Goal: Information Seeking & Learning: Learn about a topic

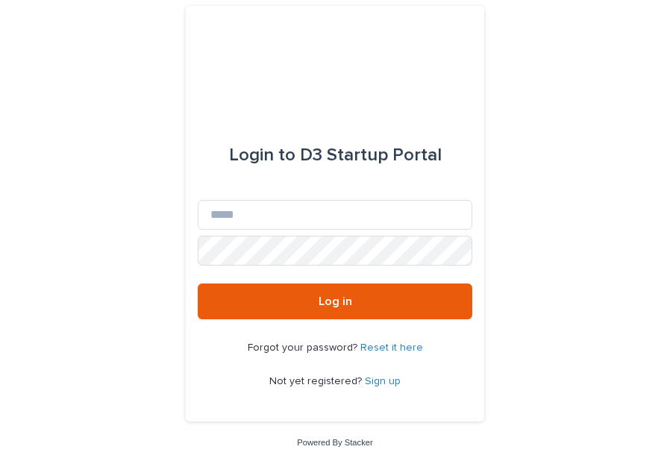
click at [158, 370] on div "Login to D3 Startup Portal Email Password Log in Forgot your password? Reset it…" at bounding box center [335, 235] width 670 height 470
click at [281, 216] on input "Email" at bounding box center [335, 215] width 275 height 30
click at [220, 358] on div "Forgot your password? Reset it here Not yet registered? Sign up" at bounding box center [335, 365] width 275 height 91
click at [389, 376] on link "Sign up" at bounding box center [383, 381] width 36 height 10
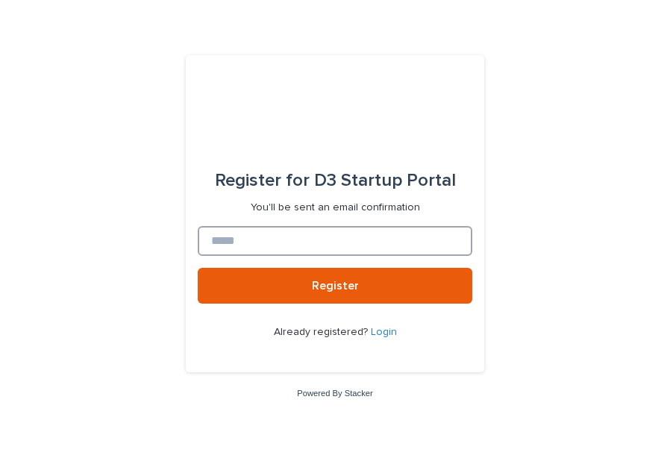
click at [298, 243] on input at bounding box center [335, 241] width 275 height 30
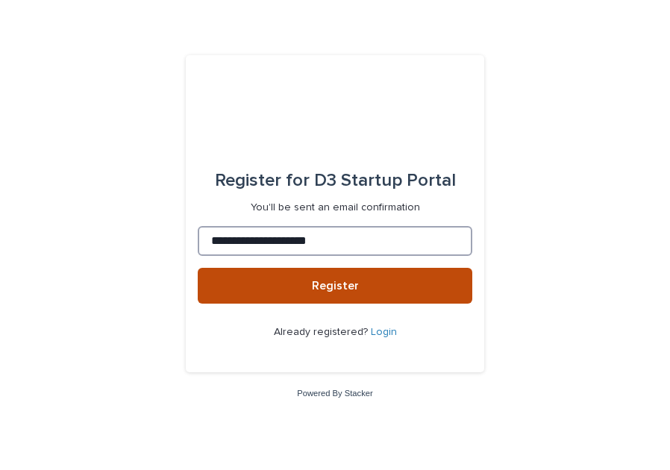
type input "**********"
click at [309, 290] on button "Register" at bounding box center [335, 286] width 275 height 36
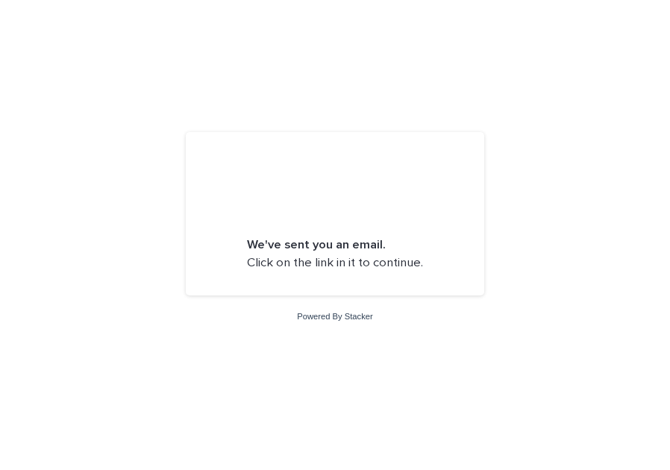
click at [314, 242] on strong "We've sent you an email." at bounding box center [316, 245] width 139 height 13
click at [273, 272] on form "We've sent you an email. Click on the link in it to continue." at bounding box center [335, 214] width 275 height 140
click at [274, 267] on p "We've sent you an email. Click on the link in it to continue." at bounding box center [335, 254] width 176 height 35
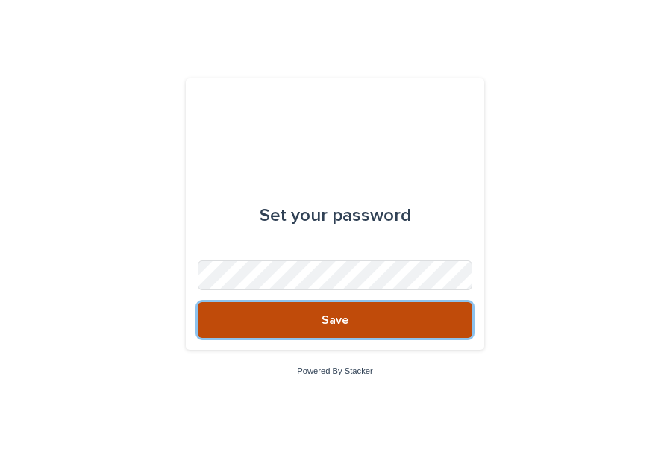
click at [308, 312] on button "Save" at bounding box center [335, 320] width 275 height 36
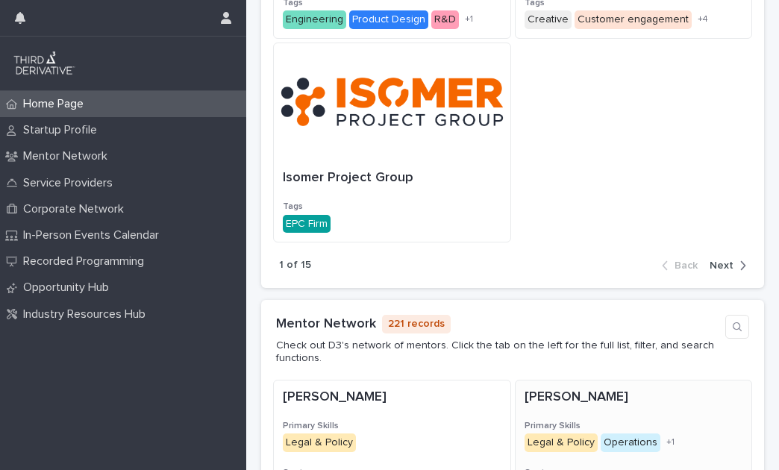
scroll to position [1324, 0]
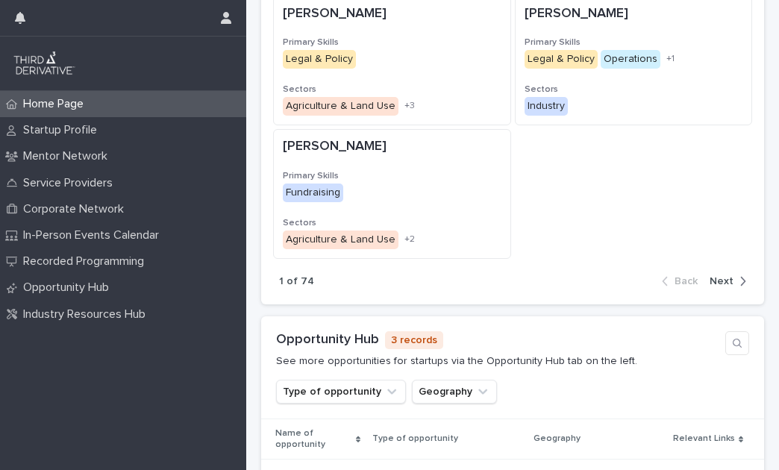
click at [605, 198] on div "[PERSON_NAME] Primary Skills Legal & Policy + 0 Sectors Agriculture & Land Use …" at bounding box center [512, 127] width 479 height 263
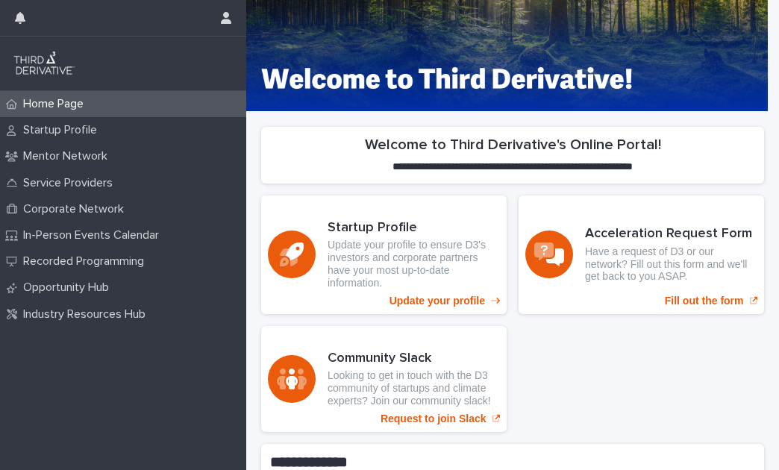
scroll to position [382, 0]
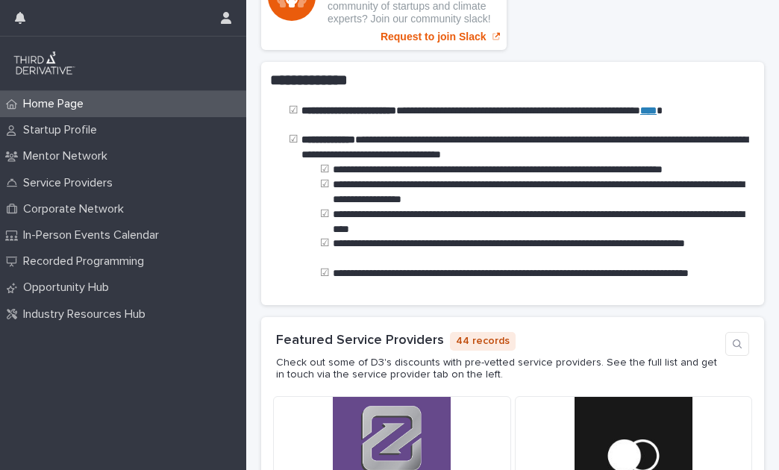
click at [431, 247] on div "**********" at bounding box center [512, 183] width 485 height 225
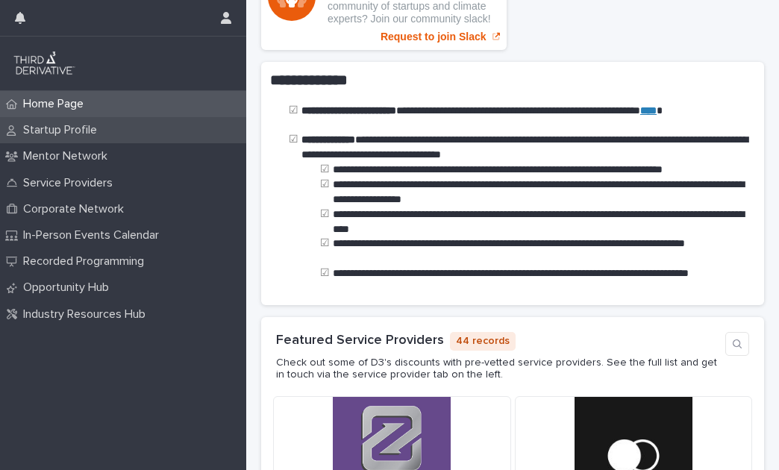
click at [63, 136] on p "Startup Profile" at bounding box center [63, 130] width 92 height 14
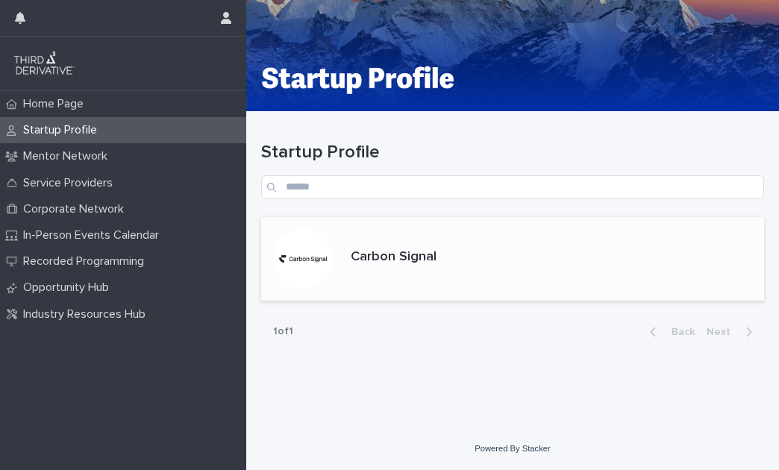
click at [388, 258] on p "Carbon Signal" at bounding box center [394, 257] width 86 height 16
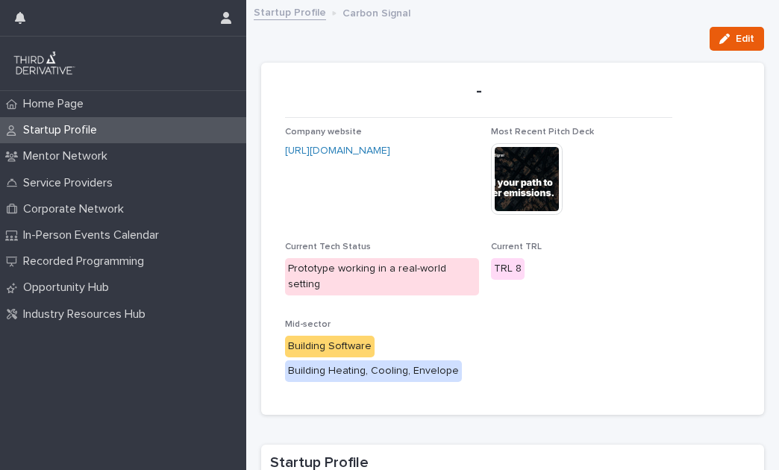
click at [517, 314] on div "Company website [URL][DOMAIN_NAME] Most Recent Pitch Deck This file cannot be o…" at bounding box center [478, 262] width 387 height 270
click at [598, 336] on div "Company website [URL][DOMAIN_NAME] Most Recent Pitch Deck This file cannot be o…" at bounding box center [478, 262] width 387 height 270
click at [670, 212] on section "- Company website [URL][DOMAIN_NAME] Most Recent Pitch Deck This file cannot be…" at bounding box center [512, 239] width 503 height 352
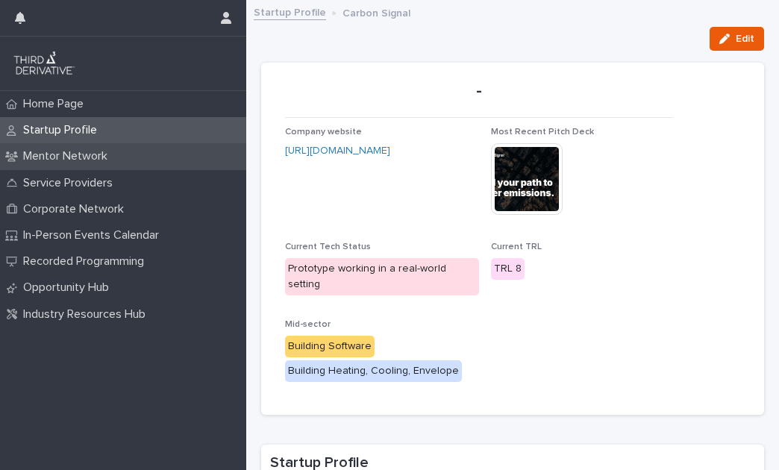
click at [53, 159] on p "Mentor Network" at bounding box center [68, 156] width 102 height 14
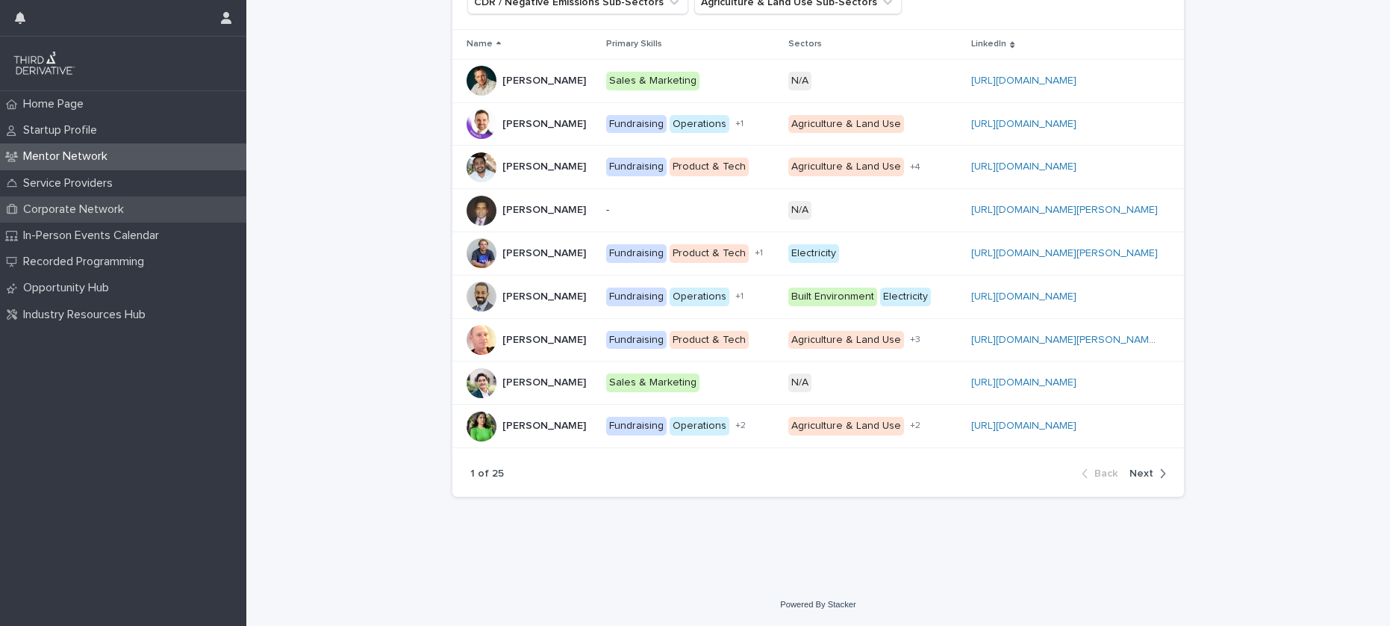
scroll to position [453, 0]
click at [314, 407] on div "**********" at bounding box center [818, 148] width 1144 height 870
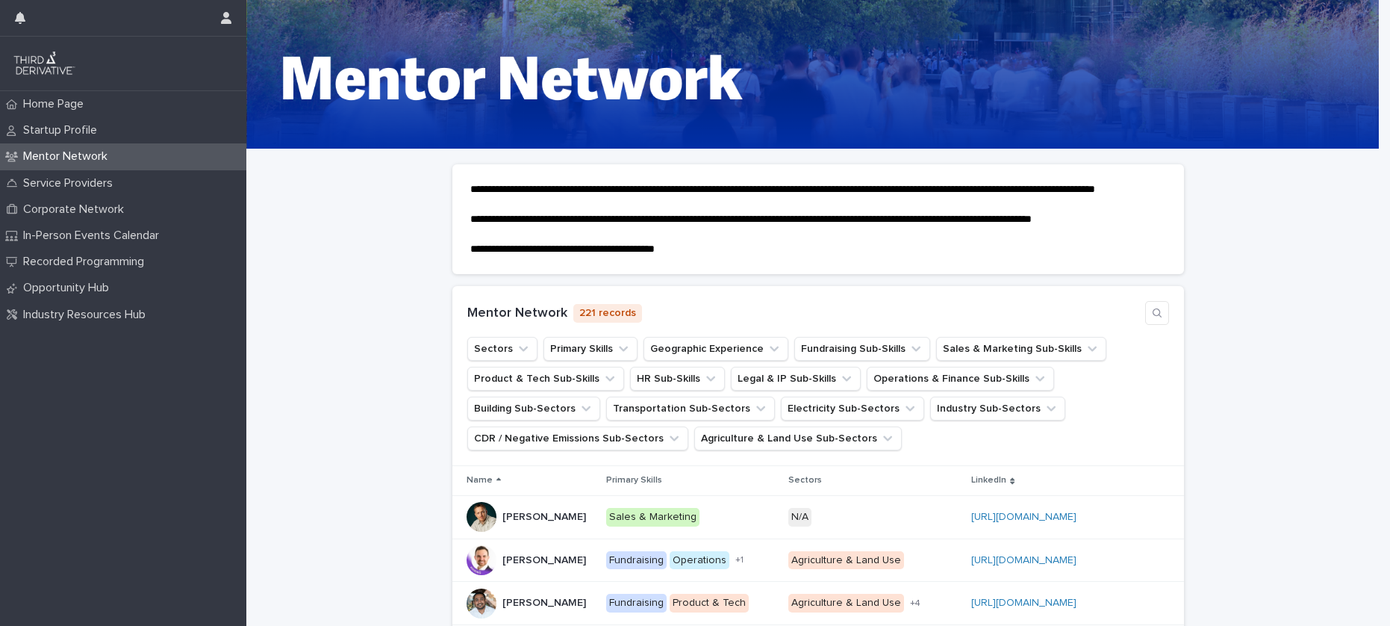
scroll to position [275, 0]
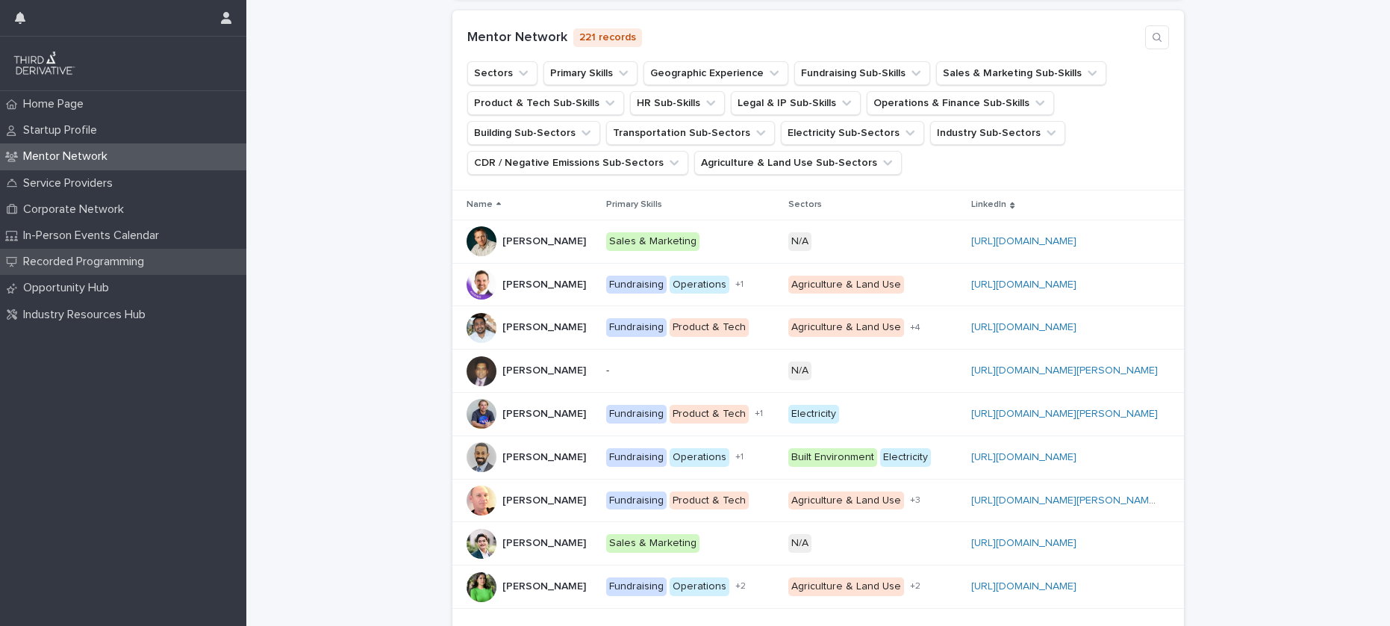
click at [46, 266] on p "Recorded Programming" at bounding box center [86, 262] width 139 height 14
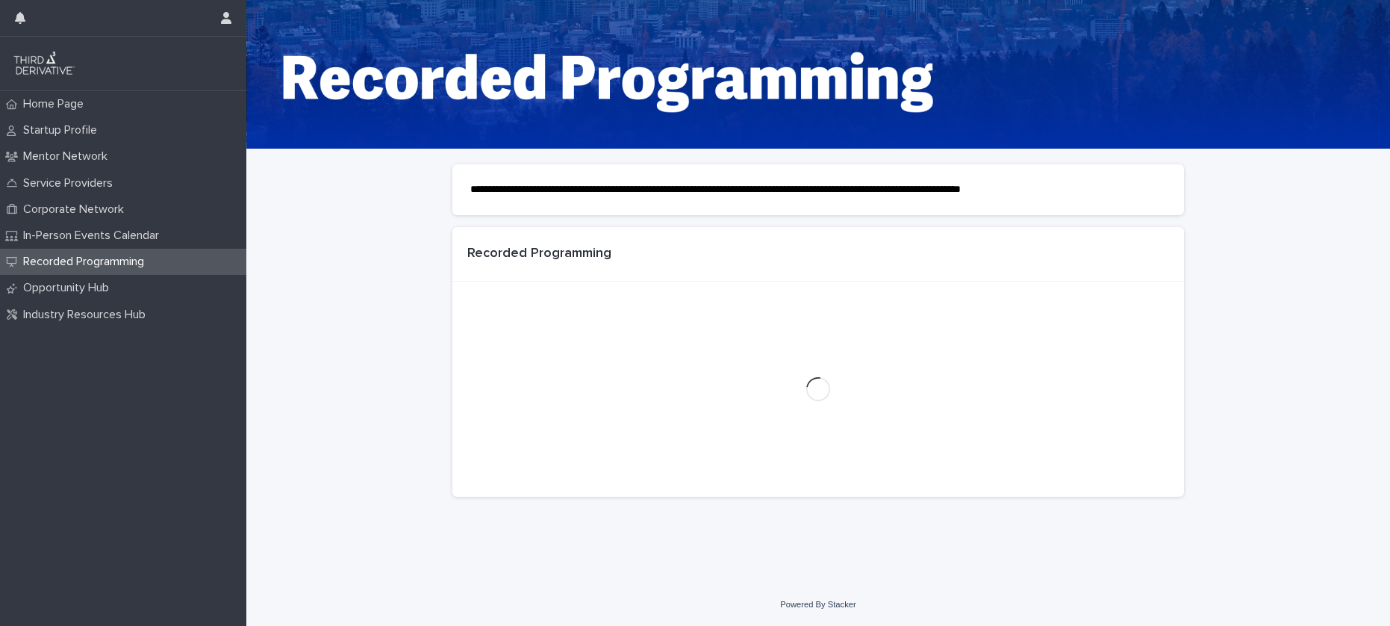
click at [378, 364] on div "**********" at bounding box center [818, 366] width 1144 height 434
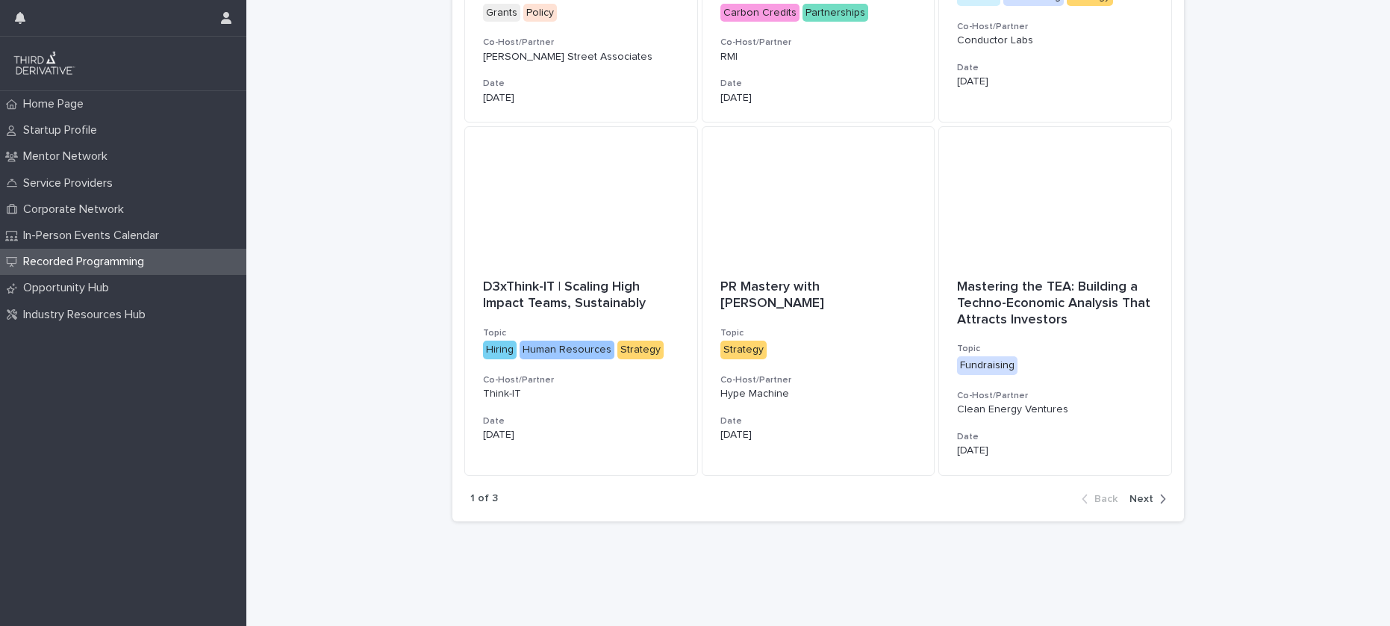
scroll to position [905, 0]
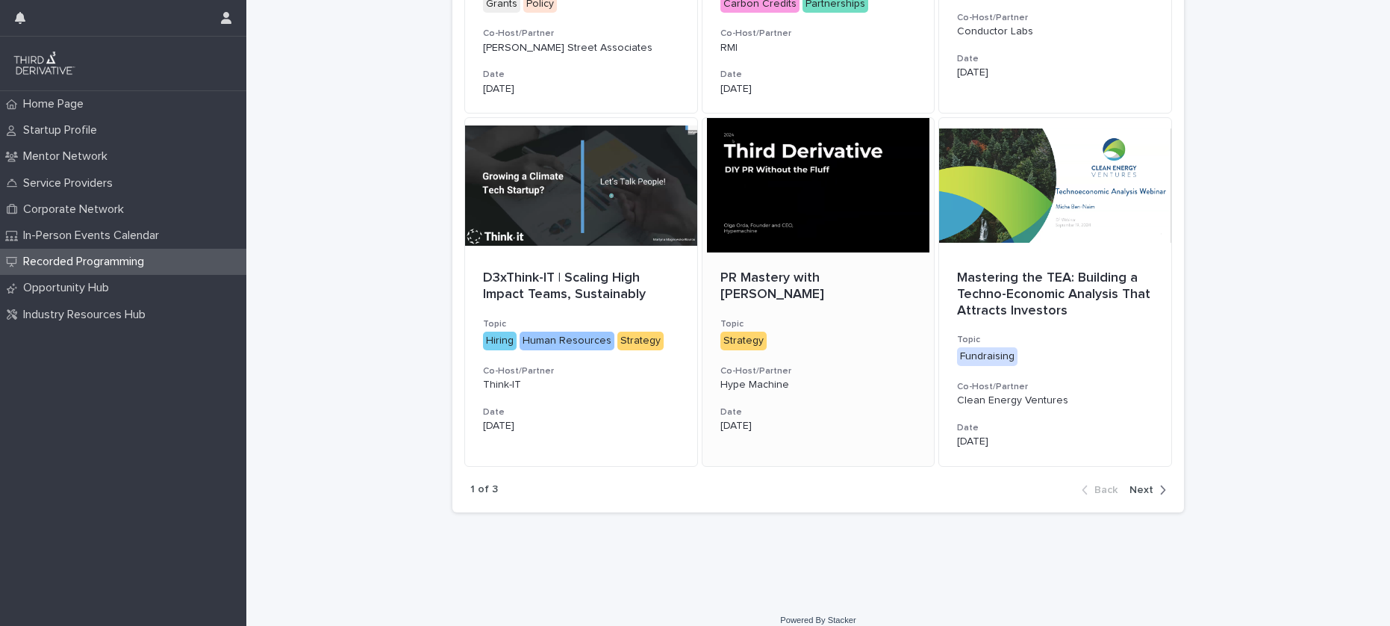
click at [670, 270] on p "PR Mastery with [PERSON_NAME]" at bounding box center [818, 286] width 196 height 32
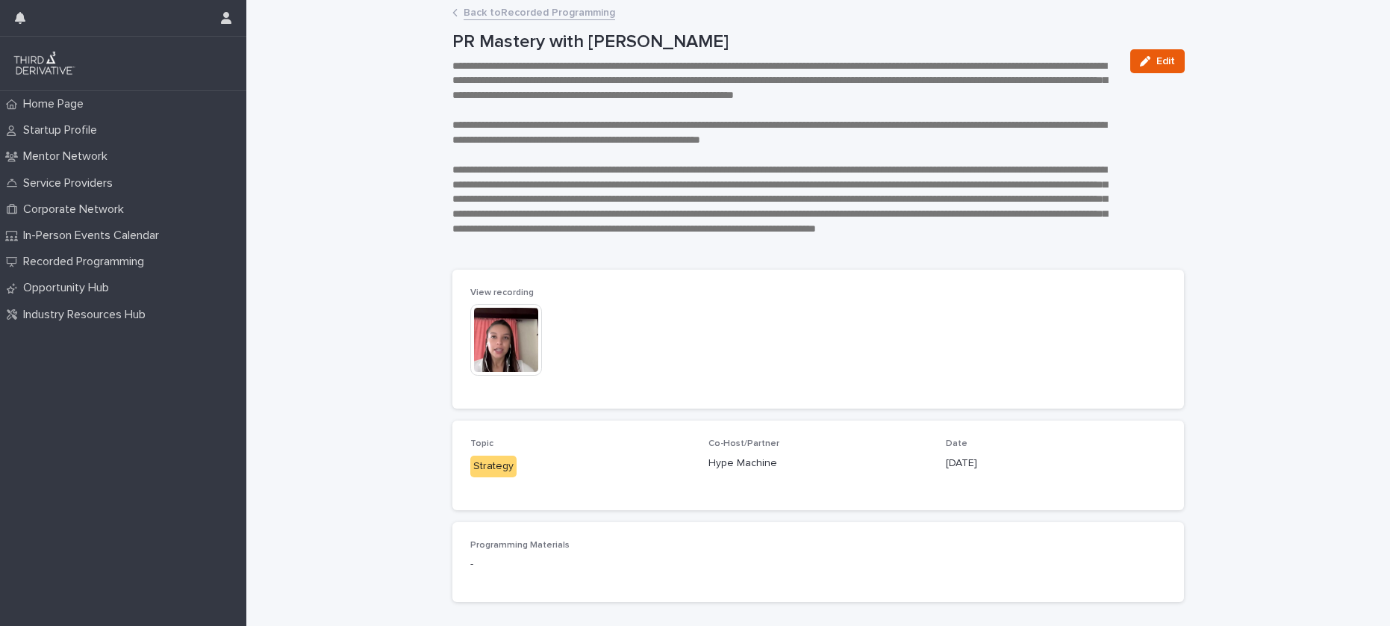
click at [670, 264] on div "Loading... Saving… Loading... Saving… View recording This file cannot be opened…" at bounding box center [818, 434] width 732 height 359
click at [670, 185] on p "**********" at bounding box center [782, 207] width 660 height 89
